Goal: Navigation & Orientation: Understand site structure

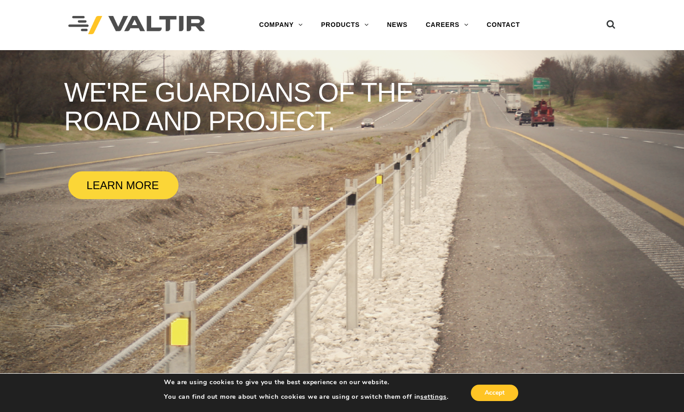
click at [81, 20] on img at bounding box center [136, 25] width 137 height 19
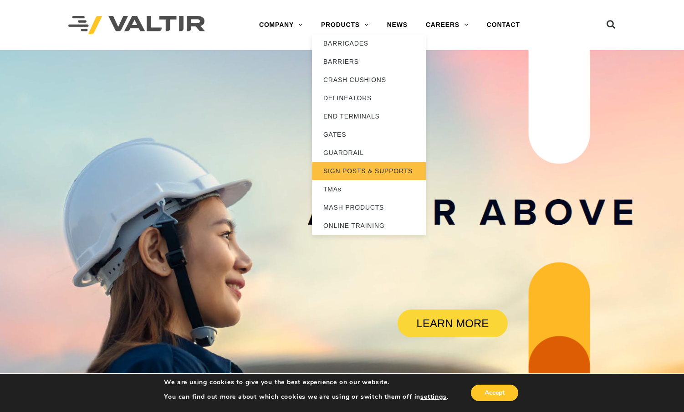
click at [363, 169] on link "SIGN POSTS & SUPPORTS" at bounding box center [369, 171] width 114 height 18
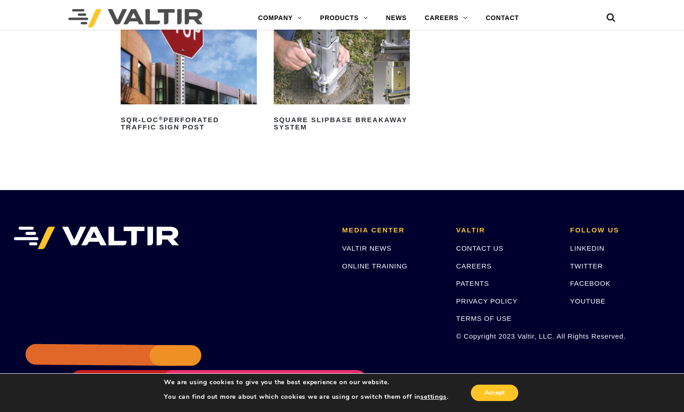
scroll to position [268, 0]
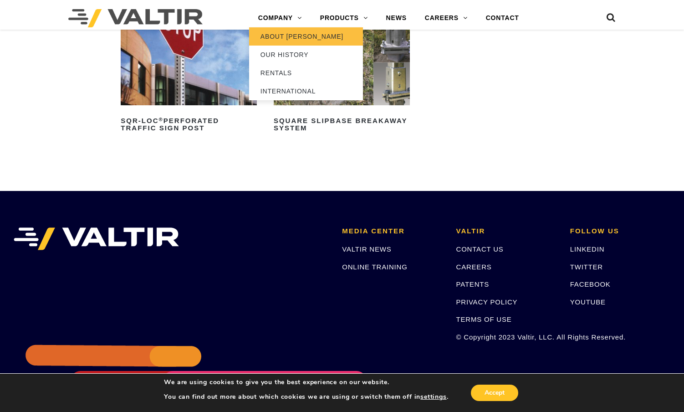
click at [288, 35] on link "ABOUT [PERSON_NAME]" at bounding box center [306, 36] width 114 height 18
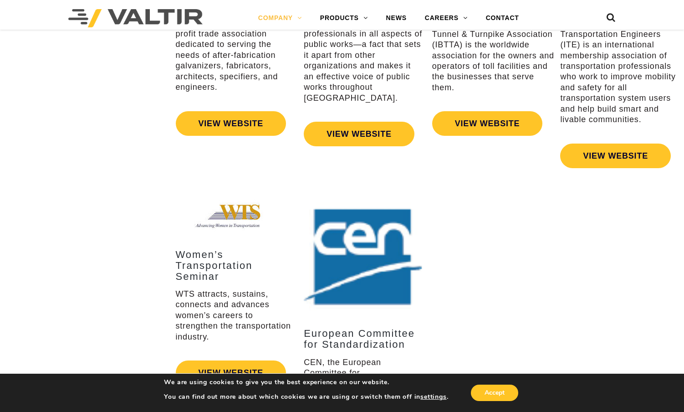
scroll to position [1640, 0]
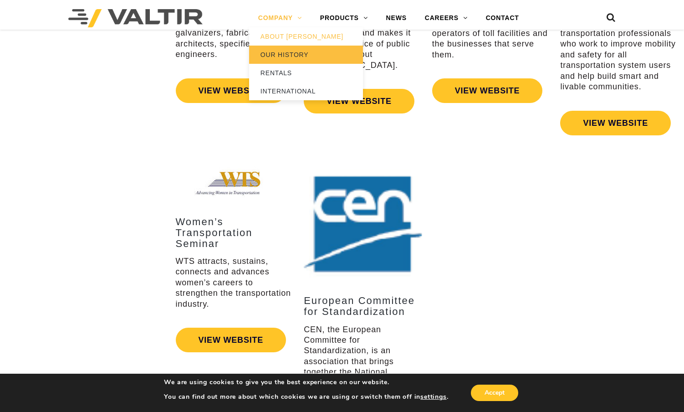
click at [288, 55] on link "OUR HISTORY" at bounding box center [306, 55] width 114 height 18
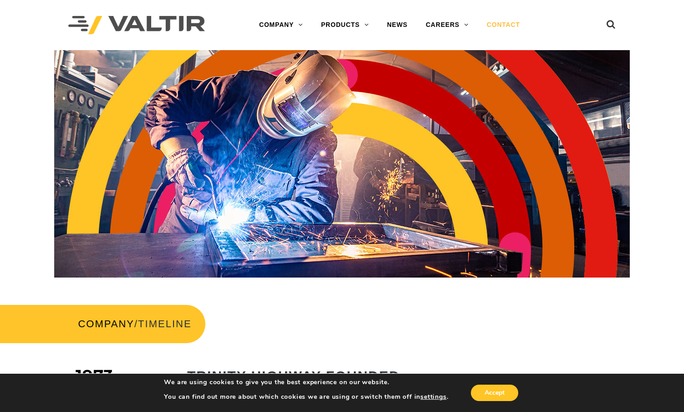
click at [515, 21] on link "CONTACT" at bounding box center [503, 25] width 51 height 18
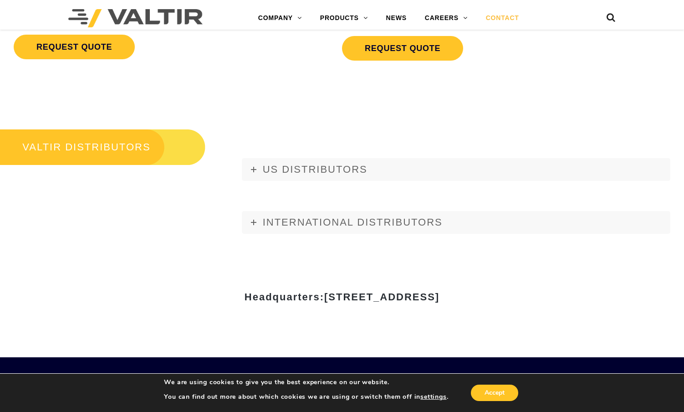
scroll to position [969, 0]
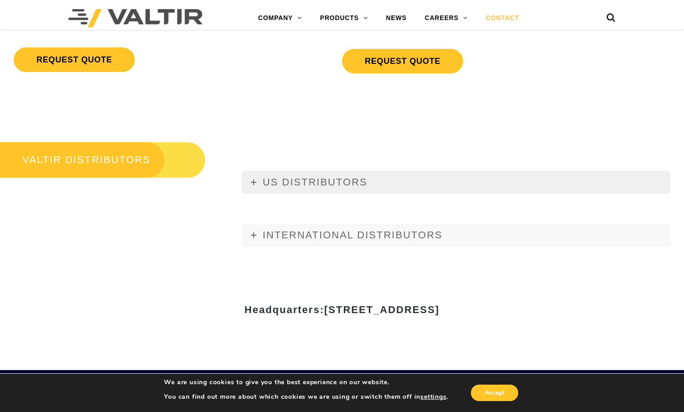
click at [310, 192] on link "US DISTRIBUTORS" at bounding box center [456, 182] width 429 height 23
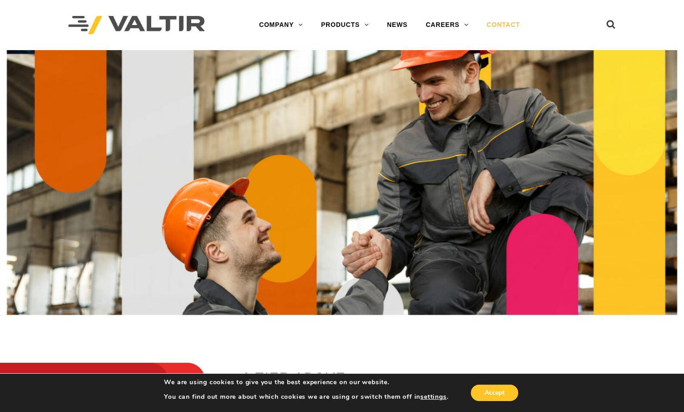
click at [499, 26] on link "CONTACT" at bounding box center [503, 25] width 51 height 18
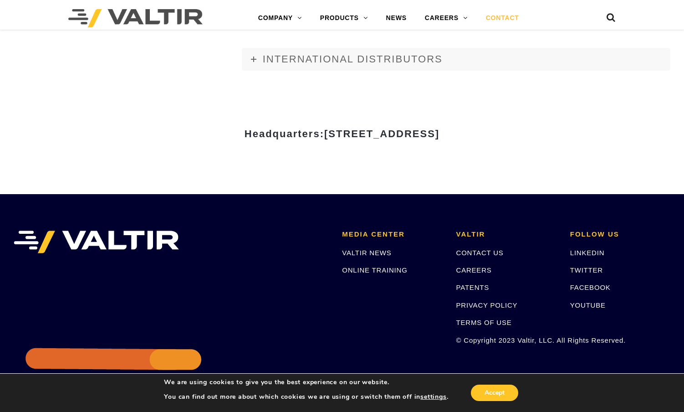
scroll to position [1164, 0]
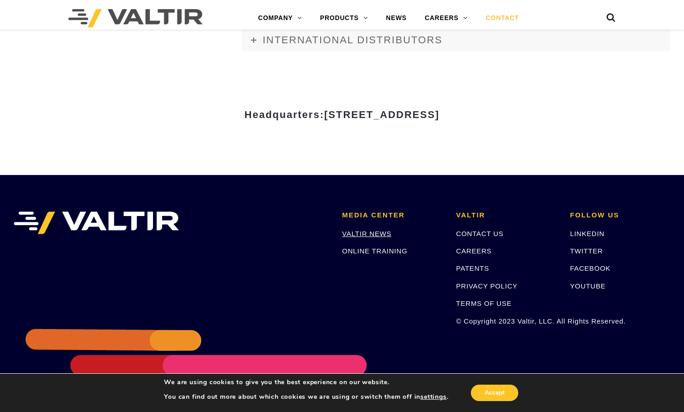
click at [371, 235] on link "VALTIR NEWS" at bounding box center [366, 234] width 49 height 8
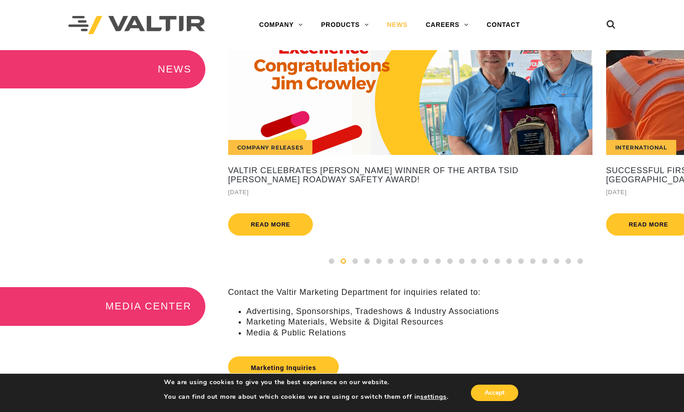
scroll to position [6, 0]
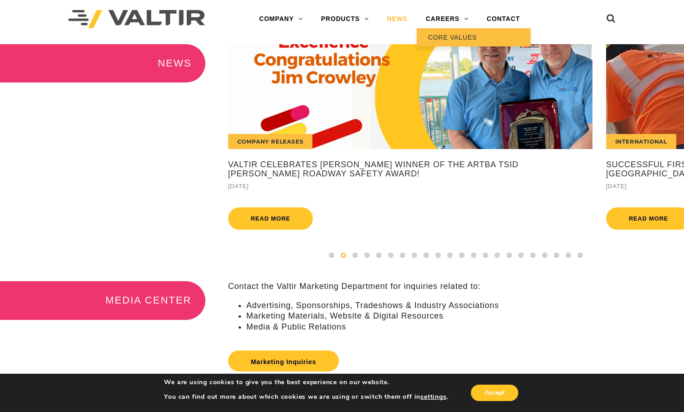
click at [457, 36] on link "CORE VALUES" at bounding box center [474, 37] width 114 height 18
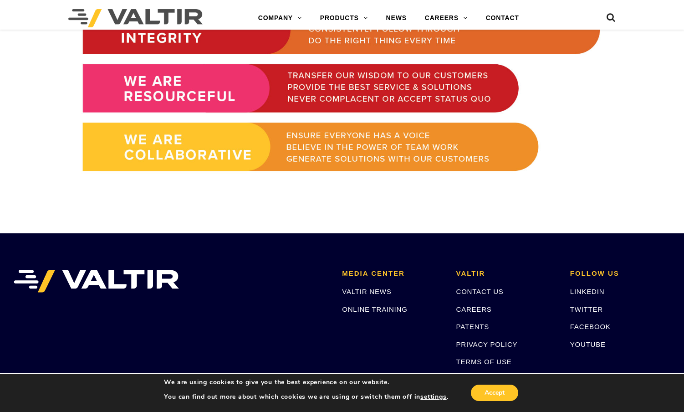
scroll to position [819, 0]
